Goal: Information Seeking & Learning: Learn about a topic

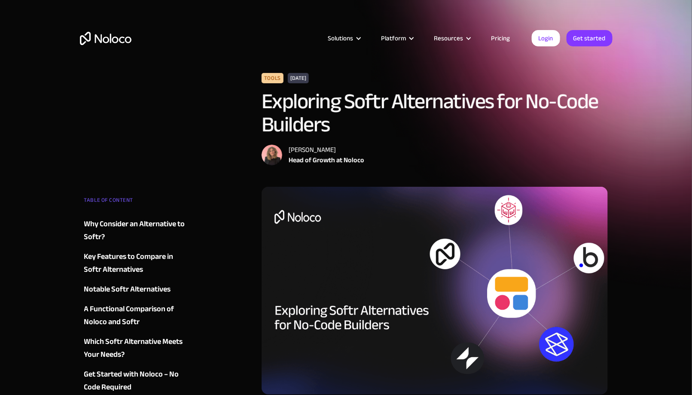
click at [502, 40] on link "Pricing" at bounding box center [501, 38] width 40 height 11
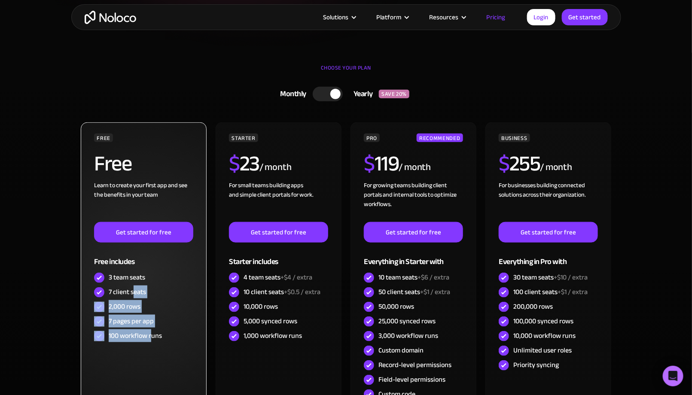
drag, startPoint x: 132, startPoint y: 287, endPoint x: 153, endPoint y: 336, distance: 53.6
click at [153, 336] on div "FREE Free Learn to create your first app and see the benefits in your team ‍ Ge…" at bounding box center [143, 239] width 99 height 210
click at [151, 336] on div "100 workflow runs" at bounding box center [135, 335] width 53 height 9
click at [150, 336] on div "100 workflow runs" at bounding box center [135, 335] width 53 height 9
drag, startPoint x: 167, startPoint y: 332, endPoint x: 107, endPoint y: 275, distance: 82.7
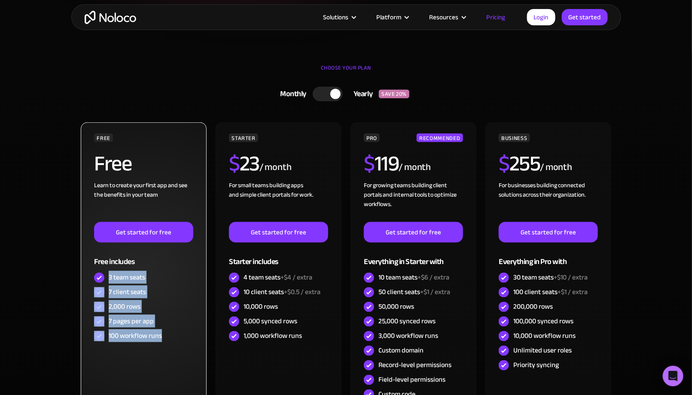
click at [107, 275] on div "FREE Free Learn to create your first app and see the benefits in your team ‍ Ge…" at bounding box center [143, 239] width 99 height 210
click at [107, 275] on div "3 team seats" at bounding box center [143, 278] width 99 height 15
drag, startPoint x: 113, startPoint y: 277, endPoint x: 168, endPoint y: 335, distance: 80.0
click at [168, 335] on div "FREE Free Learn to create your first app and see the benefits in your team ‍ Ge…" at bounding box center [143, 239] width 99 height 210
click at [168, 335] on div "100 workflow runs" at bounding box center [143, 336] width 99 height 15
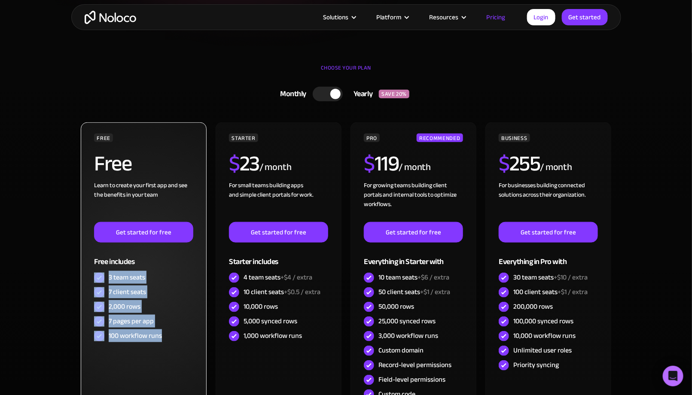
drag, startPoint x: 167, startPoint y: 336, endPoint x: 96, endPoint y: 273, distance: 95.0
click at [96, 273] on div "FREE Free Learn to create your first app and see the benefits in your team ‍ Ge…" at bounding box center [143, 239] width 99 height 210
click at [137, 294] on div "7 client seats" at bounding box center [127, 292] width 37 height 9
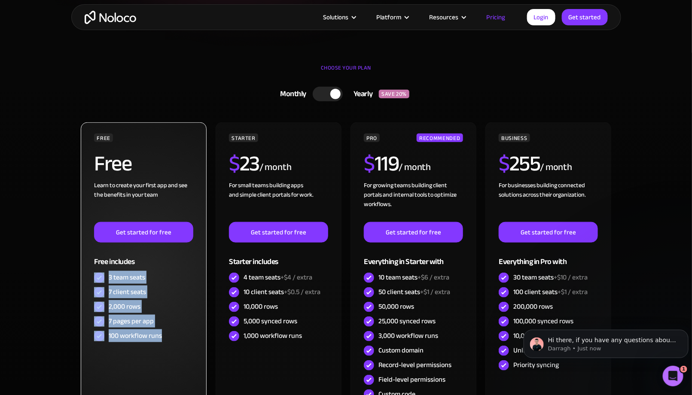
drag, startPoint x: 168, startPoint y: 337, endPoint x: 93, endPoint y: 276, distance: 97.1
click at [93, 276] on div "FREE Free Learn to create your first app and see the benefits in your team ‍ Ge…" at bounding box center [144, 274] width 126 height 302
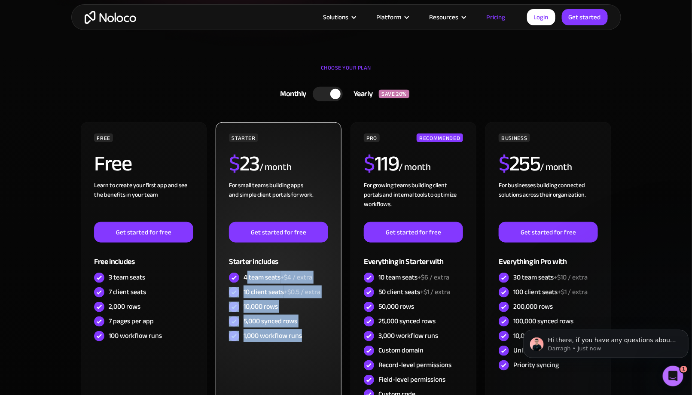
drag, startPoint x: 322, startPoint y: 339, endPoint x: 250, endPoint y: 279, distance: 93.9
click at [246, 275] on div "STARTER $ 23 / month For small teams building apps and simple client portals fo…" at bounding box center [278, 239] width 99 height 210
click at [319, 316] on div "5,000 synced rows" at bounding box center [278, 322] width 99 height 15
drag, startPoint x: 316, startPoint y: 337, endPoint x: 255, endPoint y: 280, distance: 82.7
click at [255, 280] on div "STARTER $ 23 / month For small teams building apps and simple client portals fo…" at bounding box center [278, 239] width 99 height 210
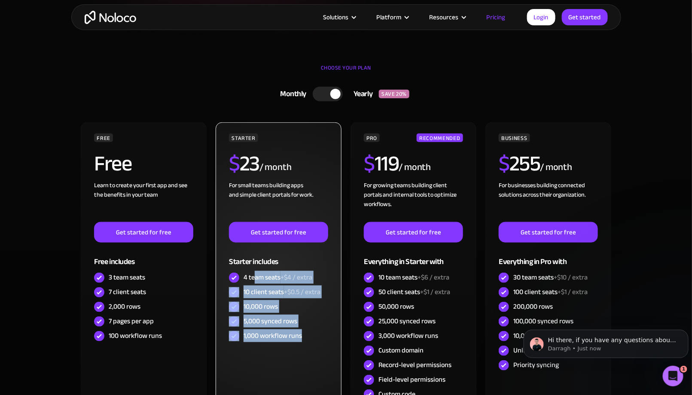
click at [255, 280] on div "4 team seats +$4 / extra" at bounding box center [278, 277] width 69 height 9
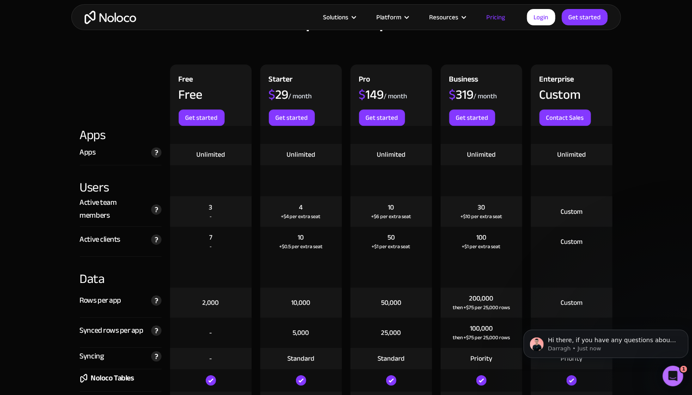
scroll to position [1032, 0]
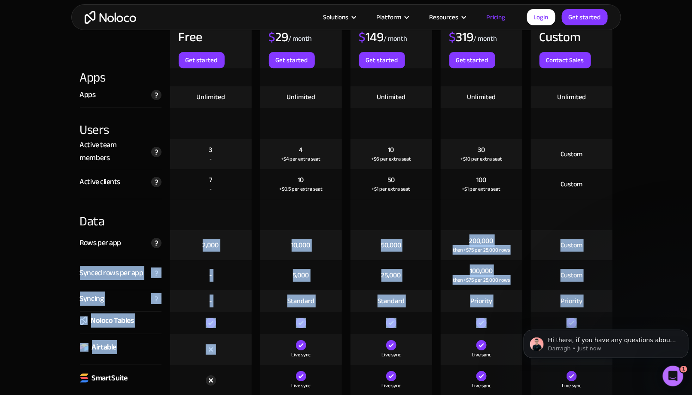
drag, startPoint x: 190, startPoint y: 244, endPoint x: 219, endPoint y: 278, distance: 45.4
